Goal: Entertainment & Leisure: Consume media (video, audio)

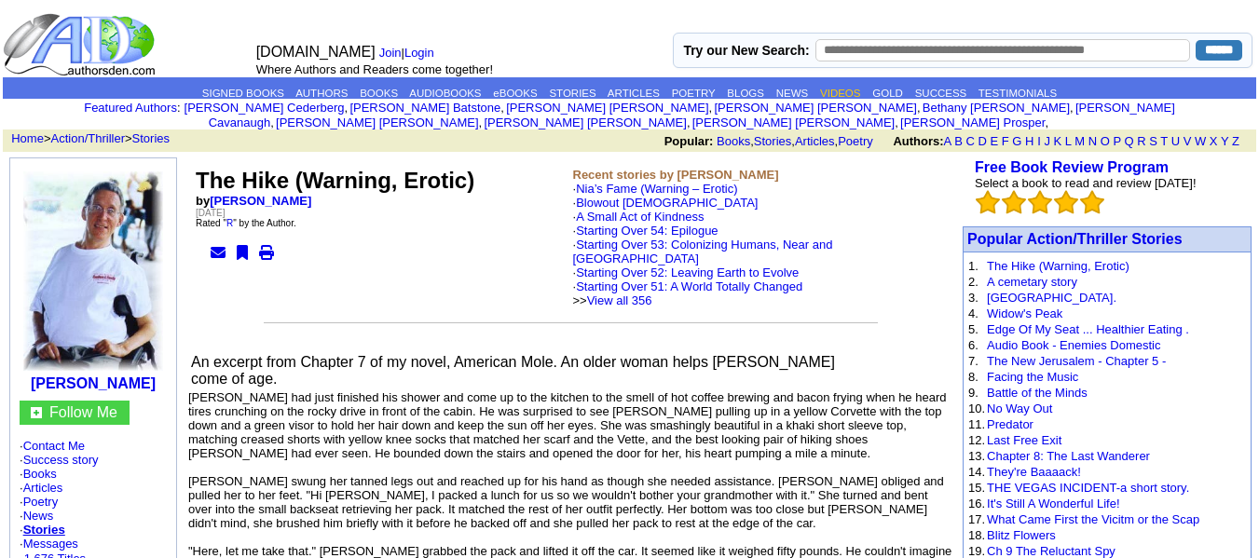
click at [853, 93] on link "VIDEOS" at bounding box center [840, 93] width 40 height 11
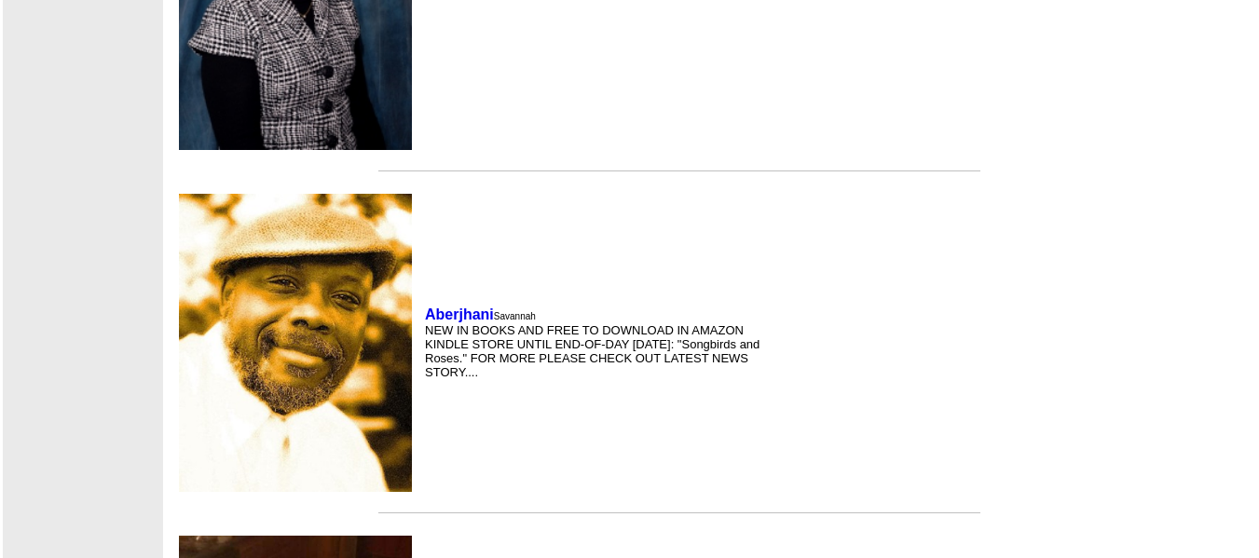
scroll to position [1398, 0]
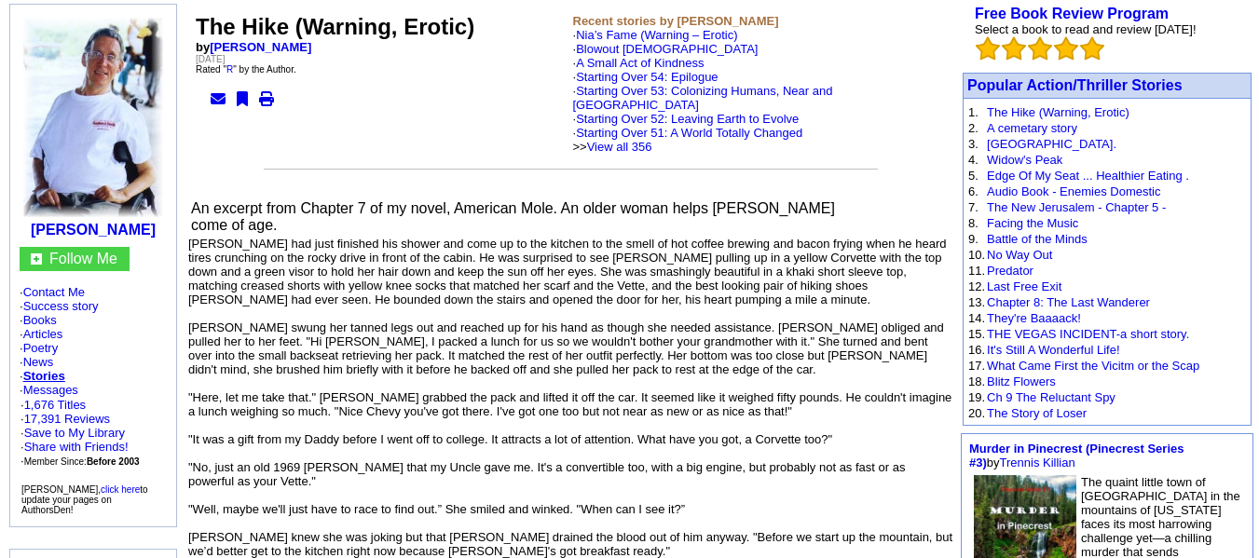
scroll to position [186, 0]
